Goal: Complete application form

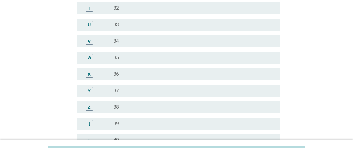
scroll to position [383, 0]
click at [123, 55] on div "radio_button_unchecked 35" at bounding box center [191, 58] width 157 height 6
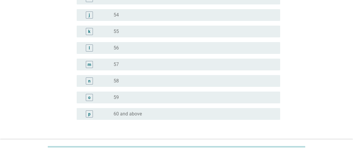
scroll to position [781, 0]
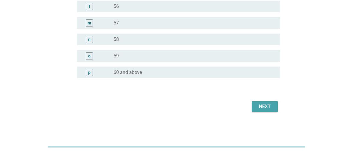
click at [259, 108] on div "Next" at bounding box center [264, 106] width 16 height 7
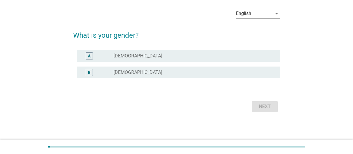
scroll to position [0, 0]
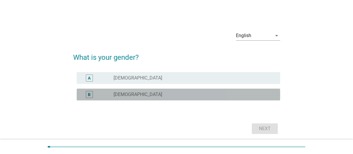
click at [107, 100] on div "B radio_button_unchecked [DEMOGRAPHIC_DATA]" at bounding box center [178, 95] width 203 height 12
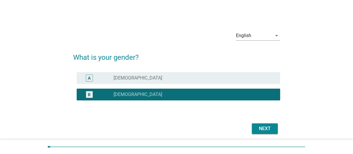
click at [267, 124] on button "Next" at bounding box center [265, 128] width 26 height 11
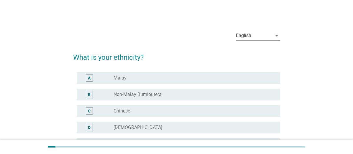
click at [156, 76] on div "radio_button_unchecked Malay" at bounding box center [191, 78] width 157 height 6
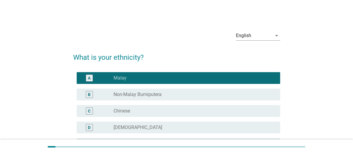
scroll to position [72, 0]
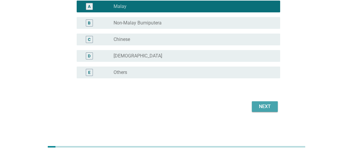
click at [265, 107] on div "Next" at bounding box center [264, 106] width 16 height 7
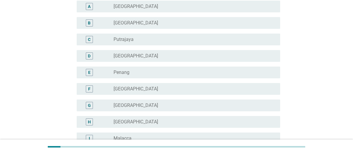
scroll to position [0, 0]
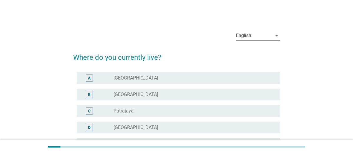
click at [109, 90] on div "B radio_button_unchecked [GEOGRAPHIC_DATA]" at bounding box center [178, 95] width 203 height 12
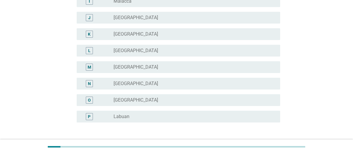
scroll to position [253, 0]
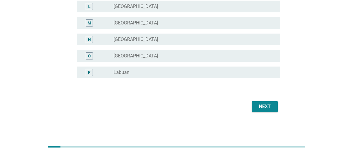
click at [263, 100] on div "Next" at bounding box center [176, 107] width 207 height 14
click at [264, 104] on div "Next" at bounding box center [264, 106] width 16 height 7
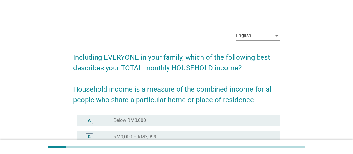
scroll to position [88, 0]
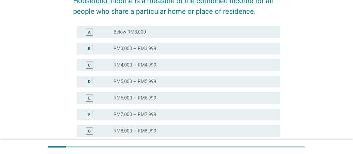
click at [136, 81] on label "RM5,000 – RM5,999" at bounding box center [134, 82] width 43 height 6
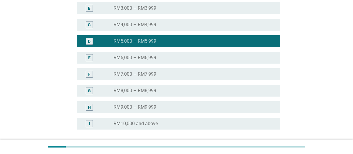
scroll to position [180, 0]
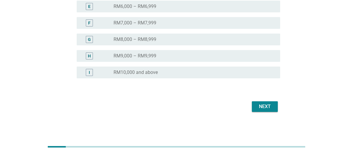
click at [270, 104] on div "Next" at bounding box center [264, 106] width 16 height 7
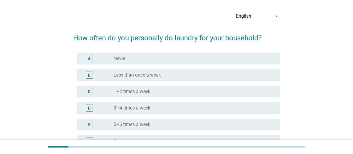
scroll to position [29, 0]
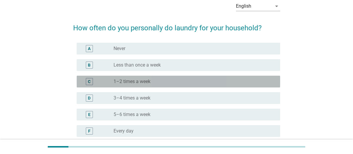
click at [144, 80] on label "1–2 times a week" at bounding box center [131, 82] width 37 height 6
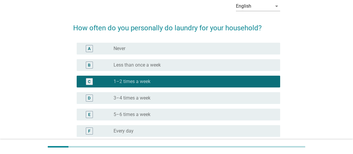
scroll to position [88, 0]
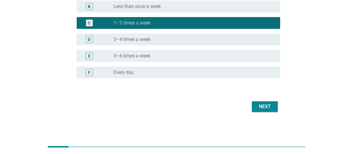
drag, startPoint x: 262, startPoint y: 113, endPoint x: 258, endPoint y: 108, distance: 6.5
click at [260, 111] on div "Next" at bounding box center [176, 107] width 207 height 14
click at [258, 108] on div "Next" at bounding box center [264, 106] width 16 height 7
